Goal: Transaction & Acquisition: Book appointment/travel/reservation

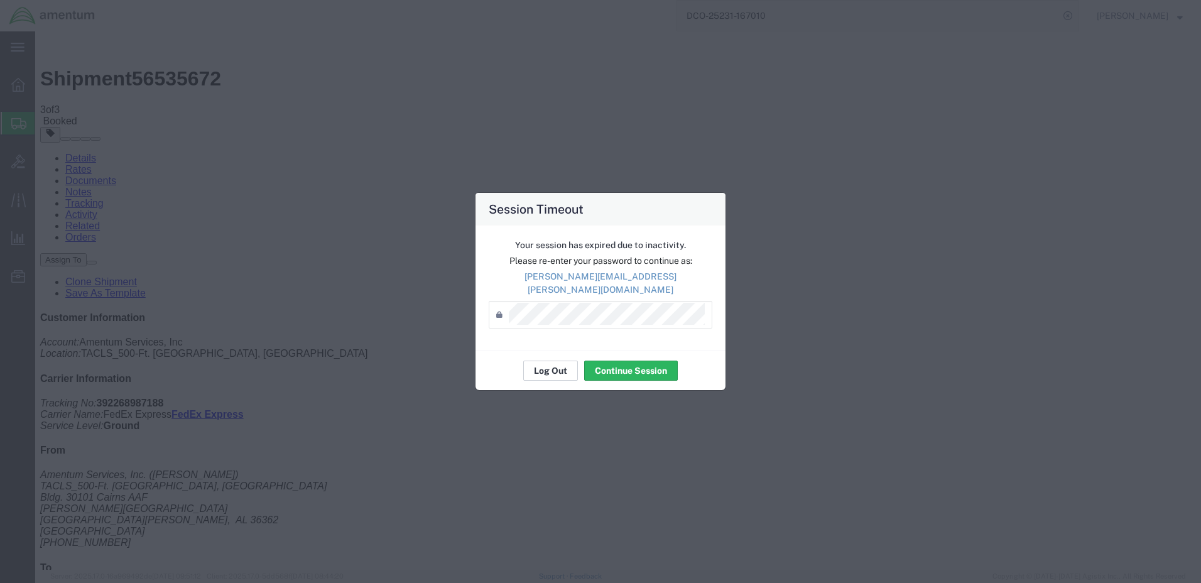
click at [543, 367] on button "Log Out" at bounding box center [550, 371] width 55 height 20
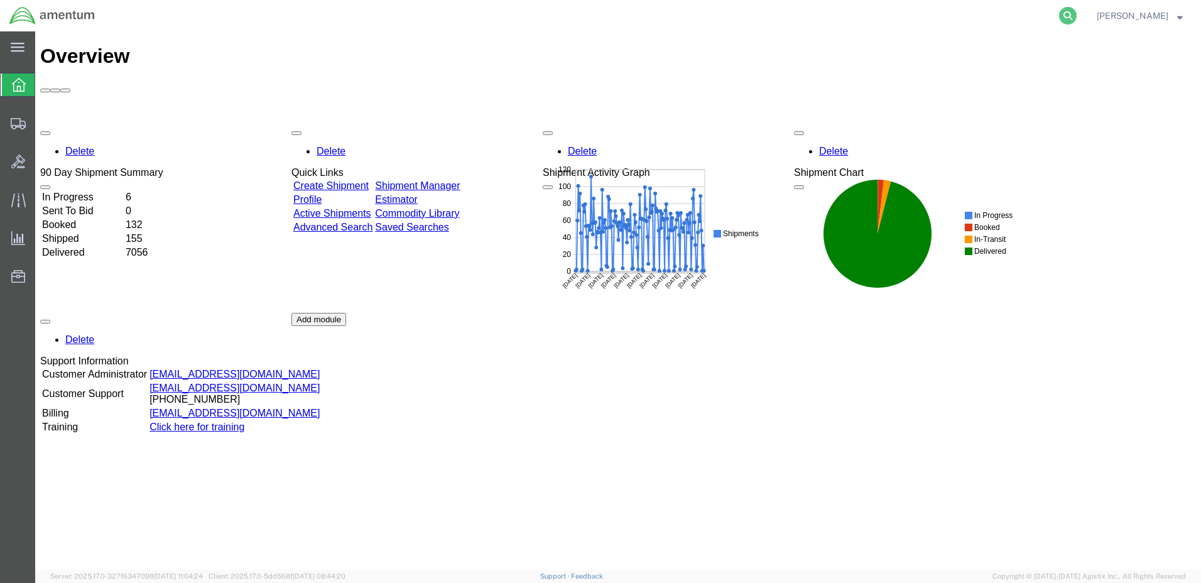
click at [1077, 13] on icon at bounding box center [1068, 16] width 18 height 18
paste input "DCO-25231-167032"
type input "DCO-25231-167032"
click at [1077, 16] on icon at bounding box center [1068, 16] width 18 height 18
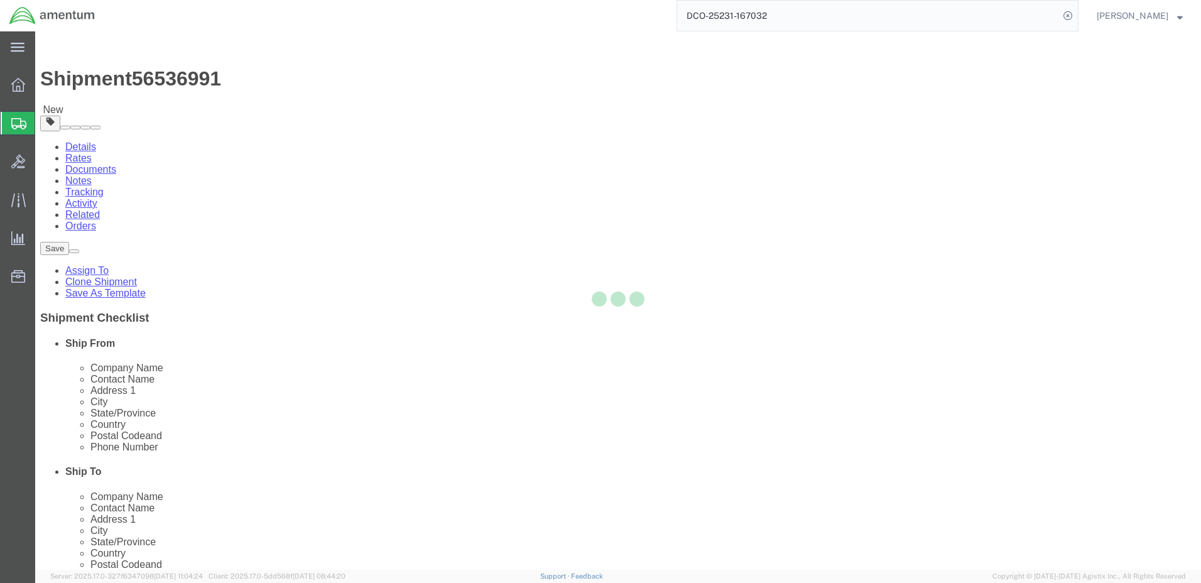
select select "42684"
select select
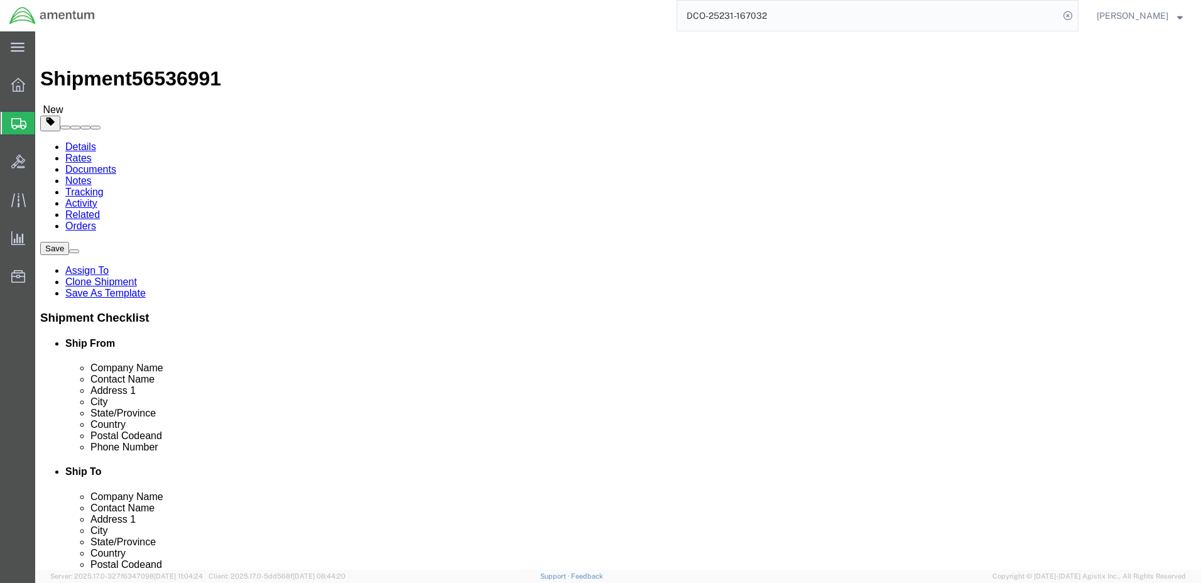
click button "Rate Shipment"
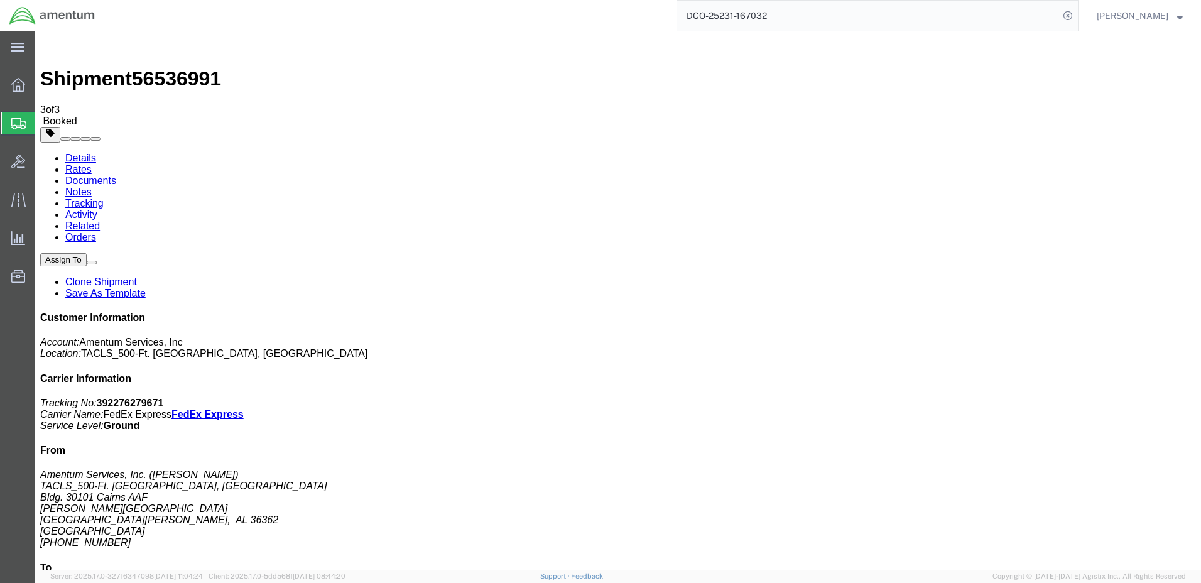
click at [707, 16] on input "DCO-25231-167032" at bounding box center [868, 16] width 382 height 30
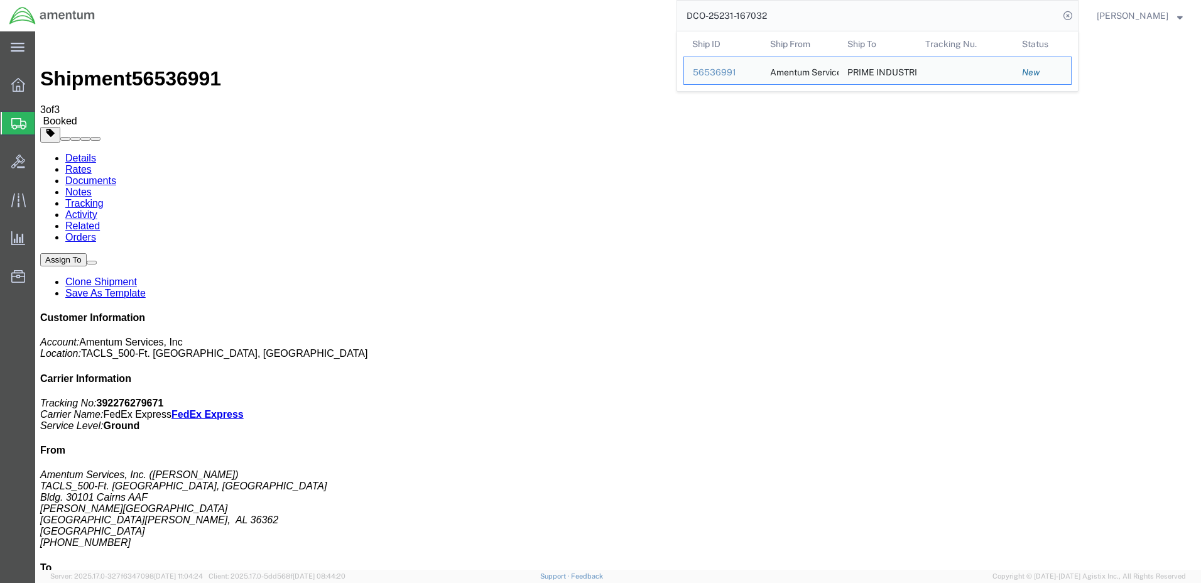
click at [707, 16] on input "DCO-25231-167032" at bounding box center [868, 16] width 382 height 30
paste input "6"
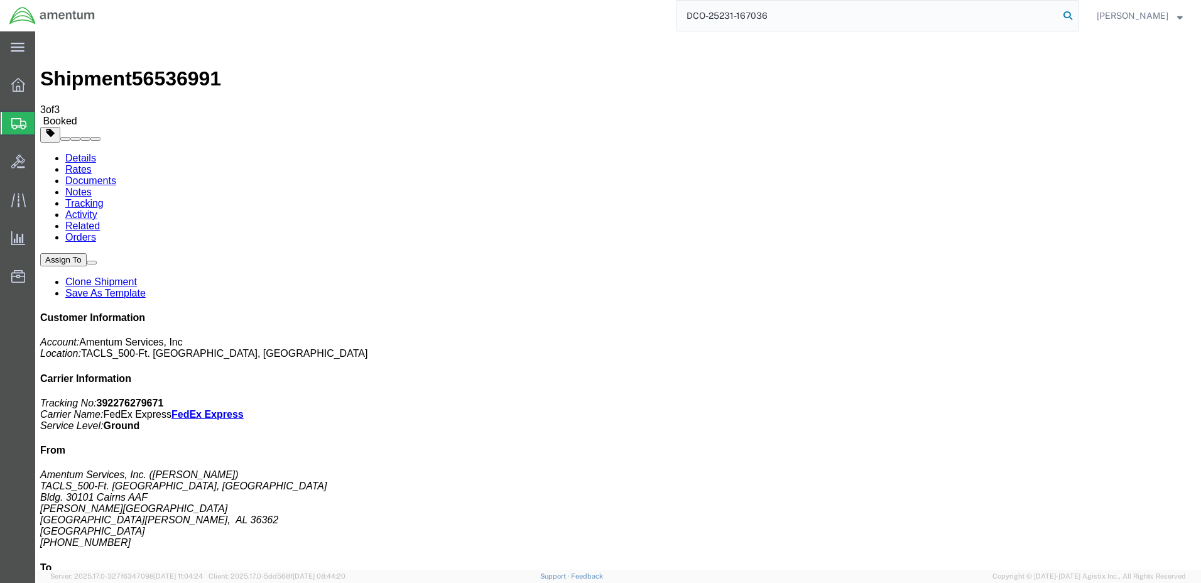
type input "DCO-25231-167036"
click at [1077, 14] on icon at bounding box center [1068, 16] width 18 height 18
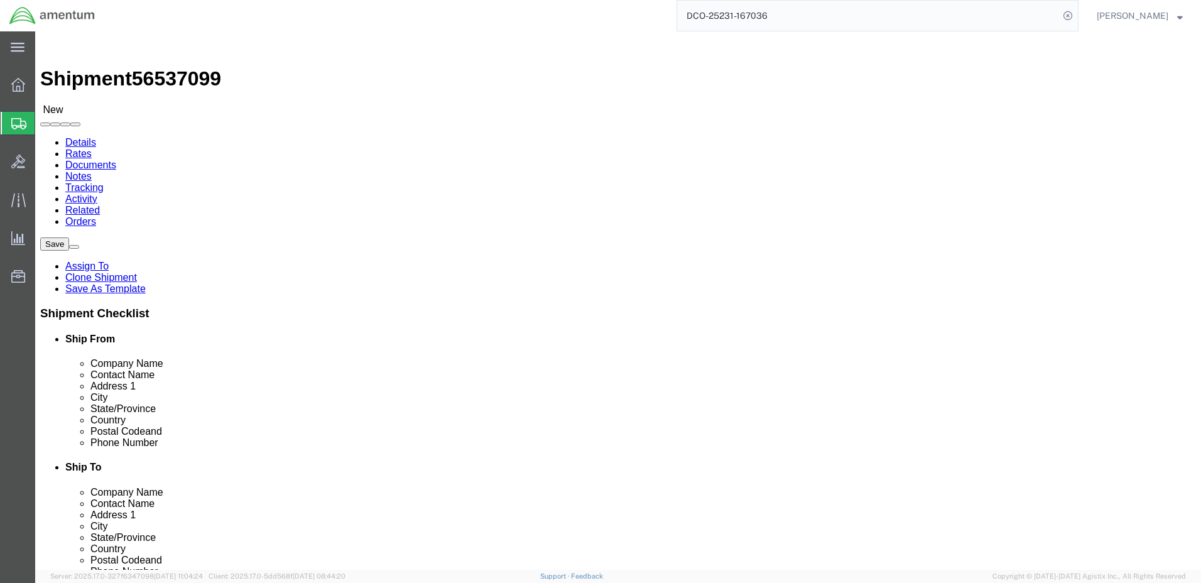
select select "42684"
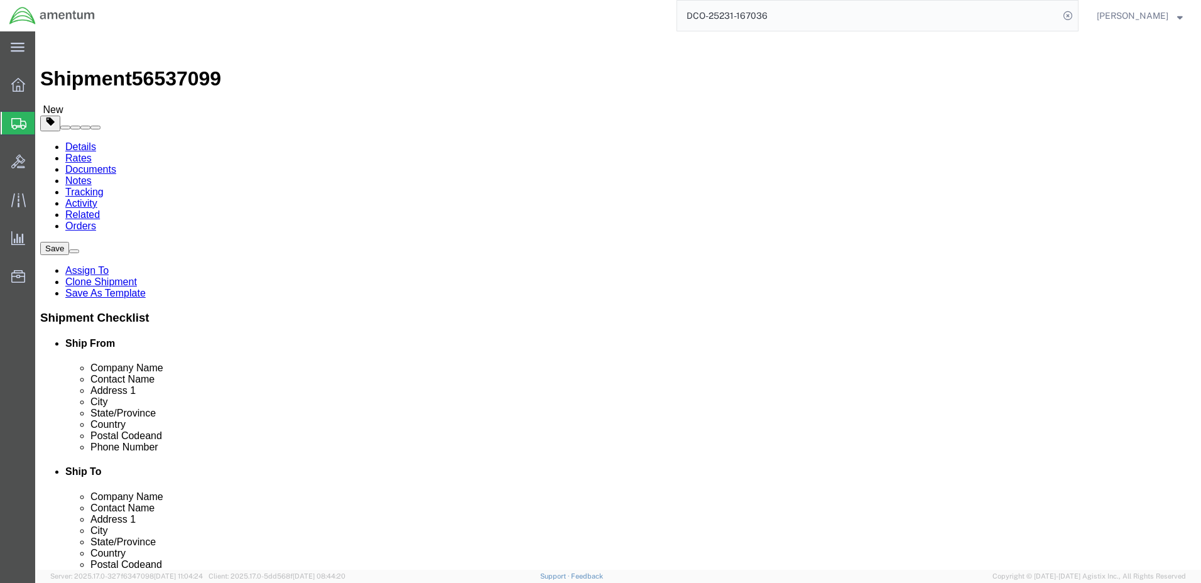
click input "404.767.5800"
click input "404-767.5800"
type input "[PHONE_NUMBER]"
click button "Rate Shipment"
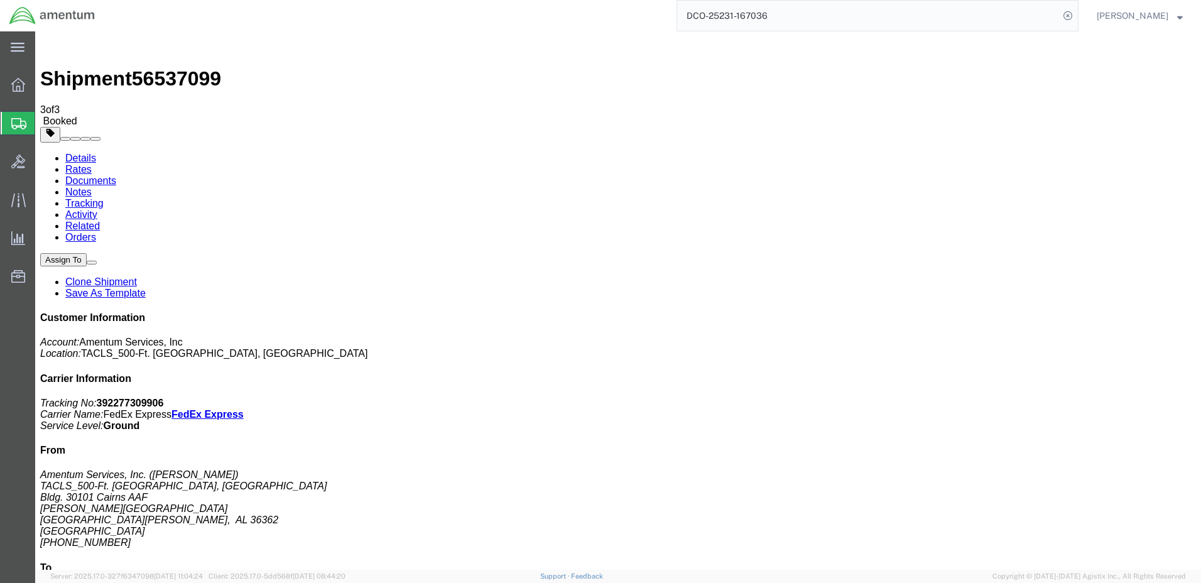
click at [1179, 21] on span "[PERSON_NAME]" at bounding box center [1140, 16] width 86 height 14
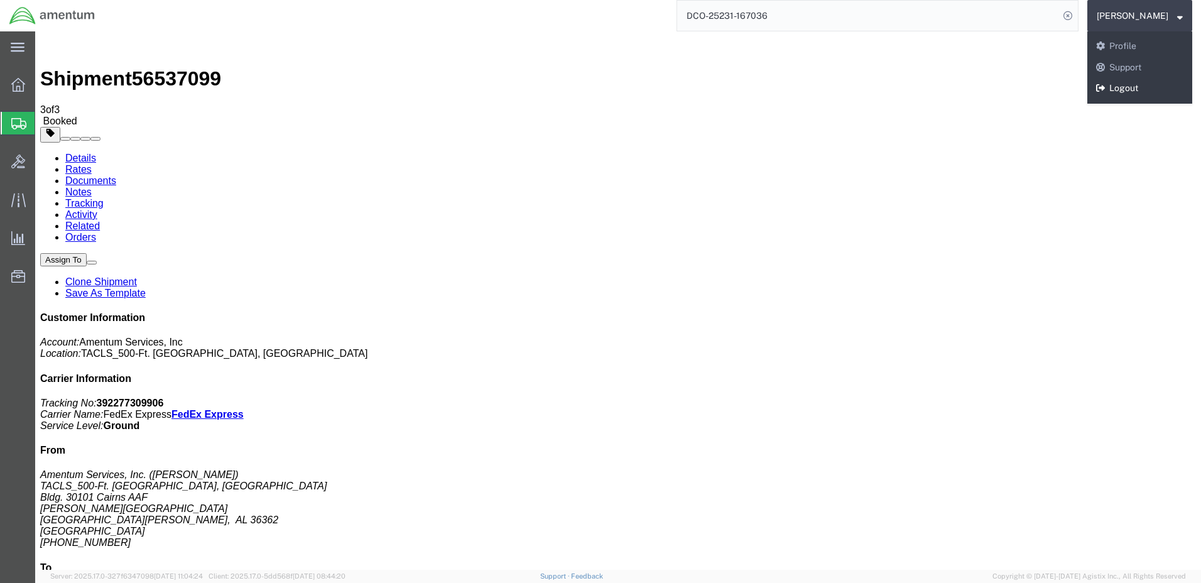
click at [1153, 86] on link "Logout" at bounding box center [1140, 88] width 105 height 21
